Goal: Navigation & Orientation: Find specific page/section

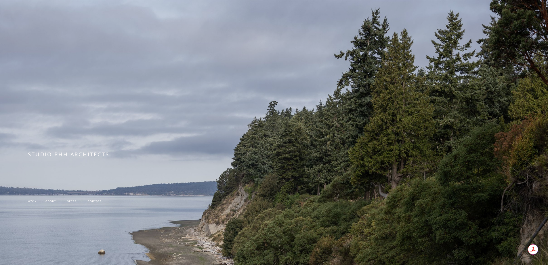
click at [95, 203] on span "contact" at bounding box center [95, 200] width 14 height 5
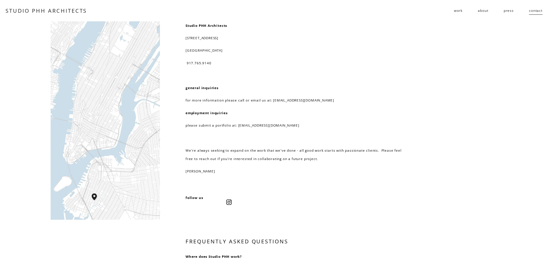
click at [462, 12] on span "work" at bounding box center [458, 10] width 9 height 8
click at [0, 0] on span "residential" at bounding box center [0, 0] width 0 height 0
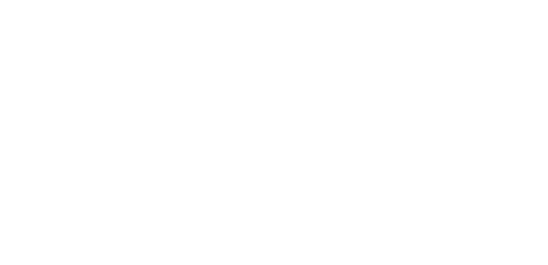
scroll to position [547, 0]
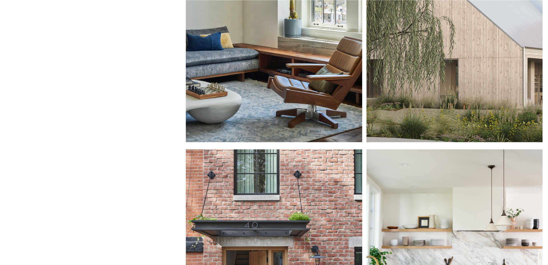
click at [314, 211] on div at bounding box center [274, 258] width 176 height 218
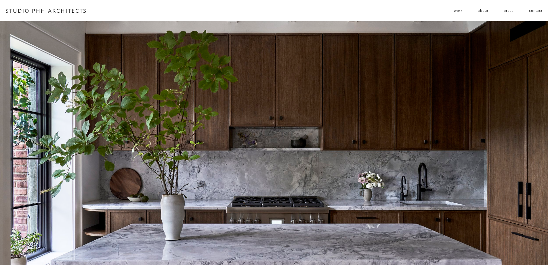
click at [485, 10] on link "about" at bounding box center [483, 10] width 10 height 9
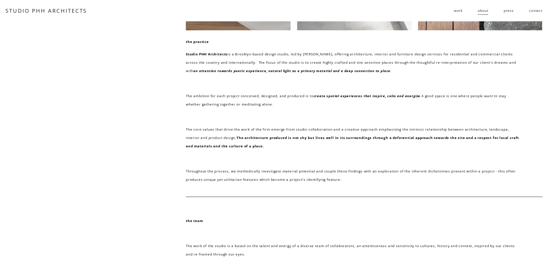
scroll to position [66, 0]
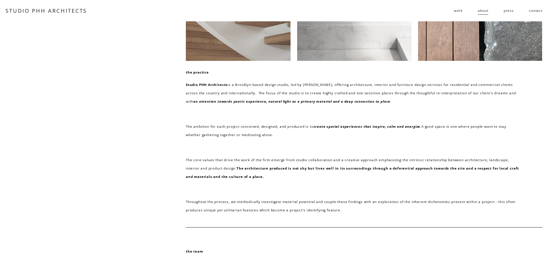
click at [54, 9] on link "STUDIO PHH ARCHITECTS" at bounding box center [45, 10] width 81 height 7
